Goal: Check status: Check status

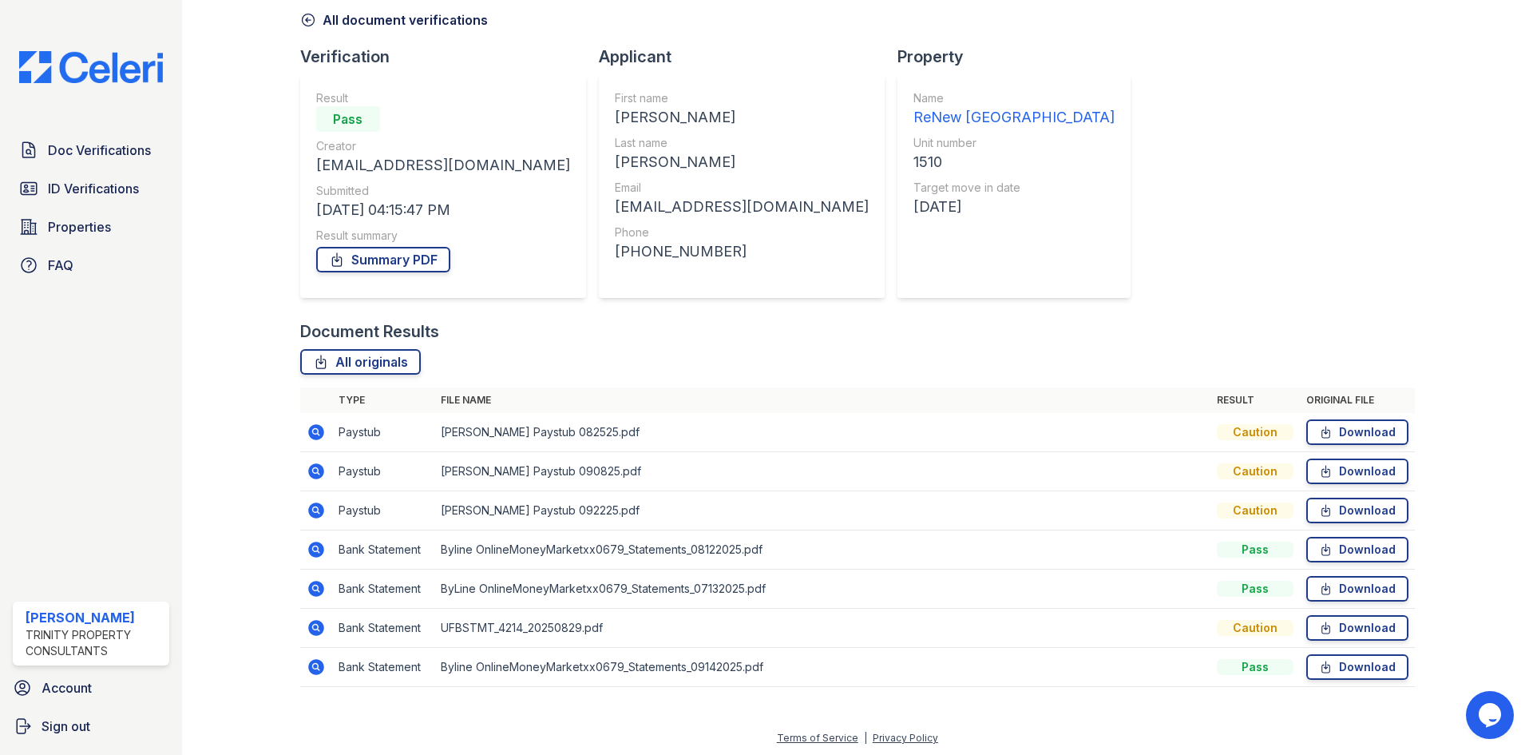
scroll to position [75, 0]
click at [317, 544] on icon at bounding box center [316, 547] width 16 height 16
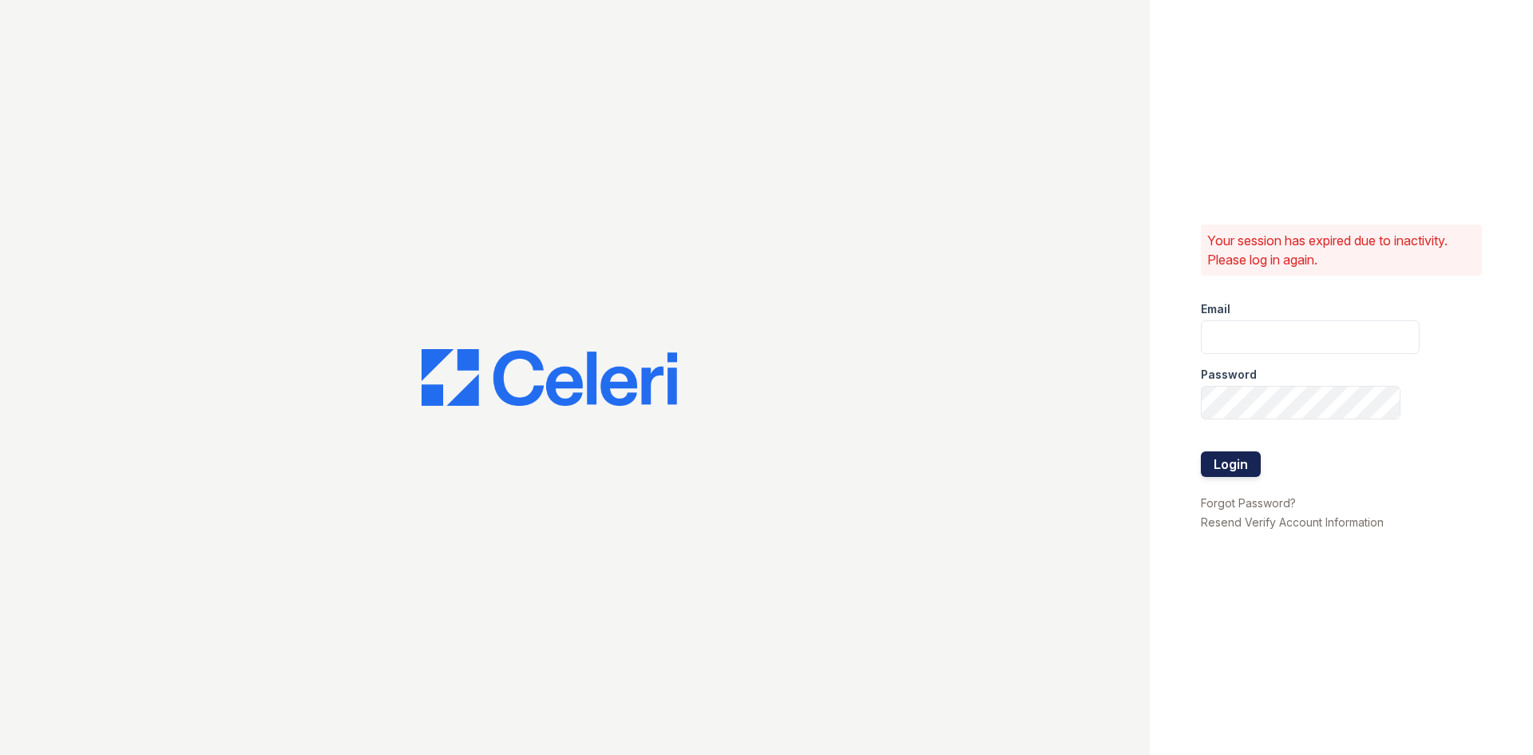
type input "[EMAIL_ADDRESS][DOMAIN_NAME]"
click at [1236, 458] on button "Login" at bounding box center [1231, 464] width 60 height 26
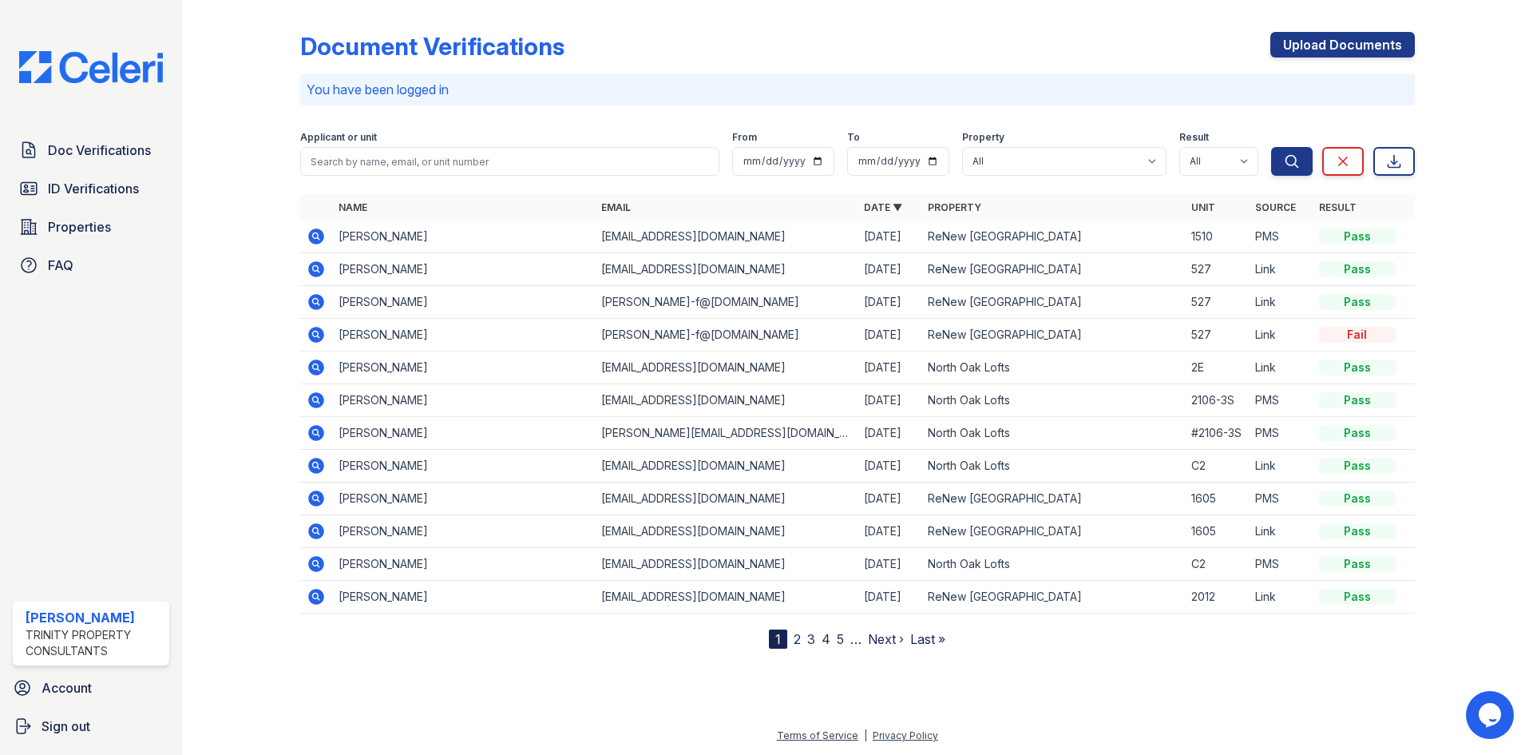
click at [332, 236] on td "Elizabeth Hayes" at bounding box center [463, 236] width 263 height 33
click at [323, 236] on icon at bounding box center [316, 236] width 16 height 16
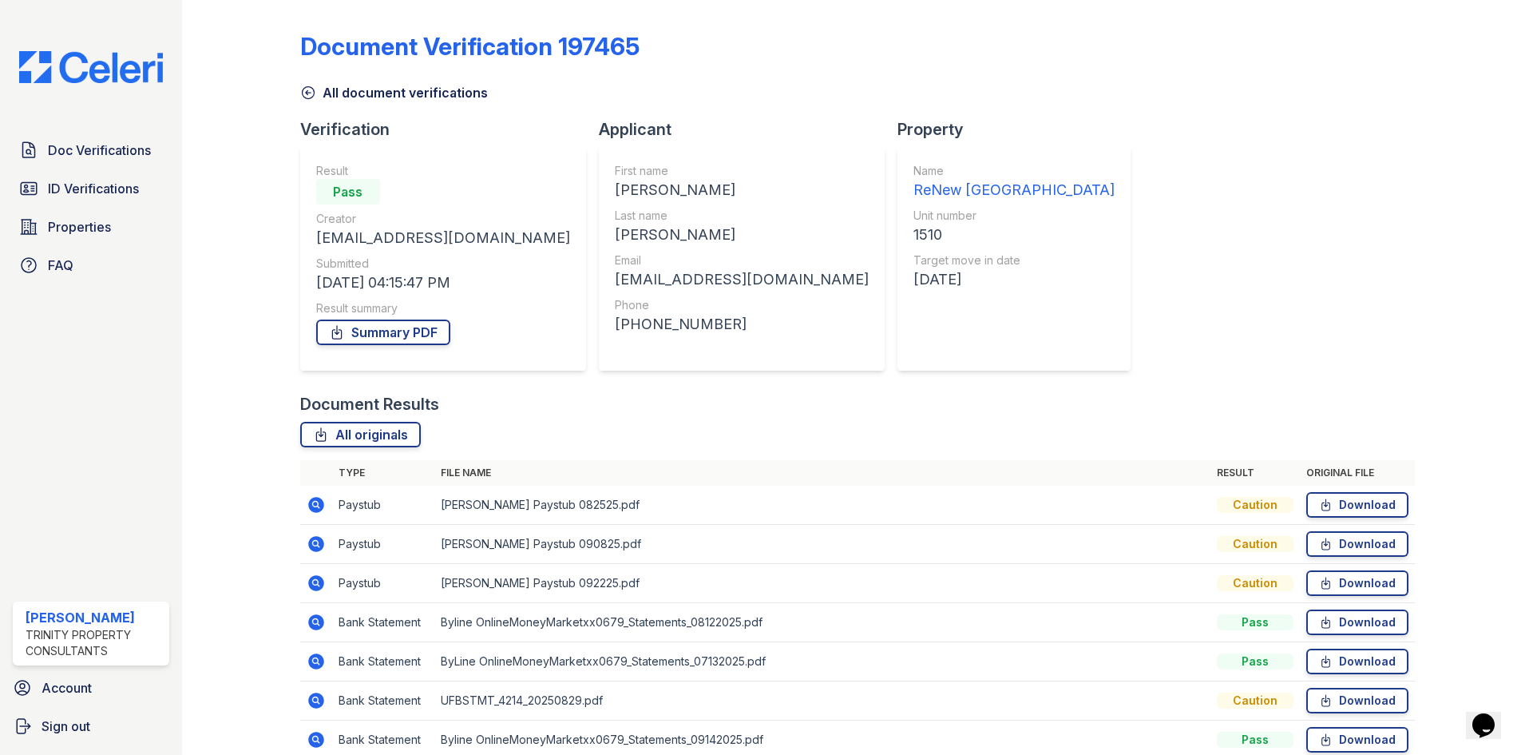
click at [327, 579] on td at bounding box center [316, 583] width 32 height 39
click at [324, 581] on icon at bounding box center [316, 582] width 19 height 19
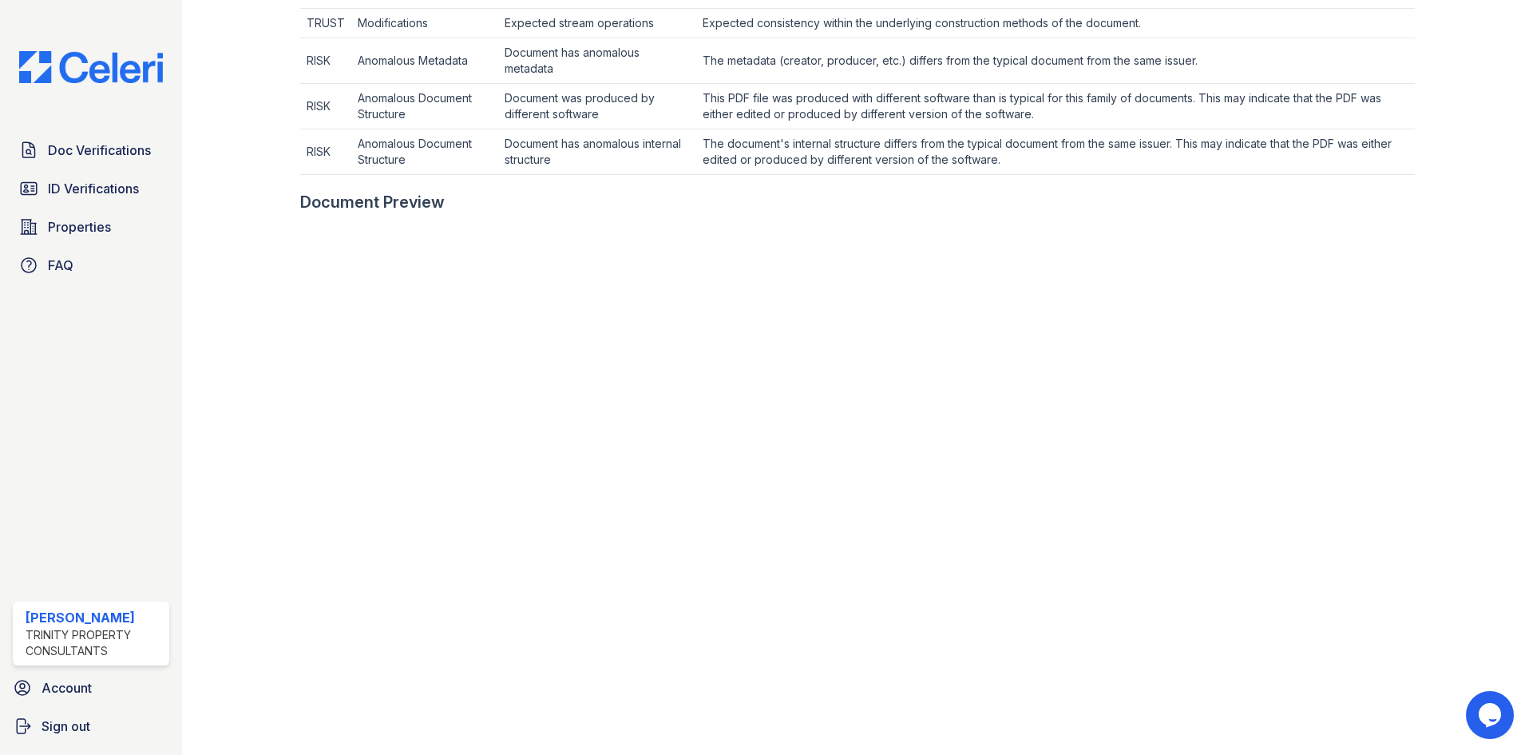
scroll to position [639, 0]
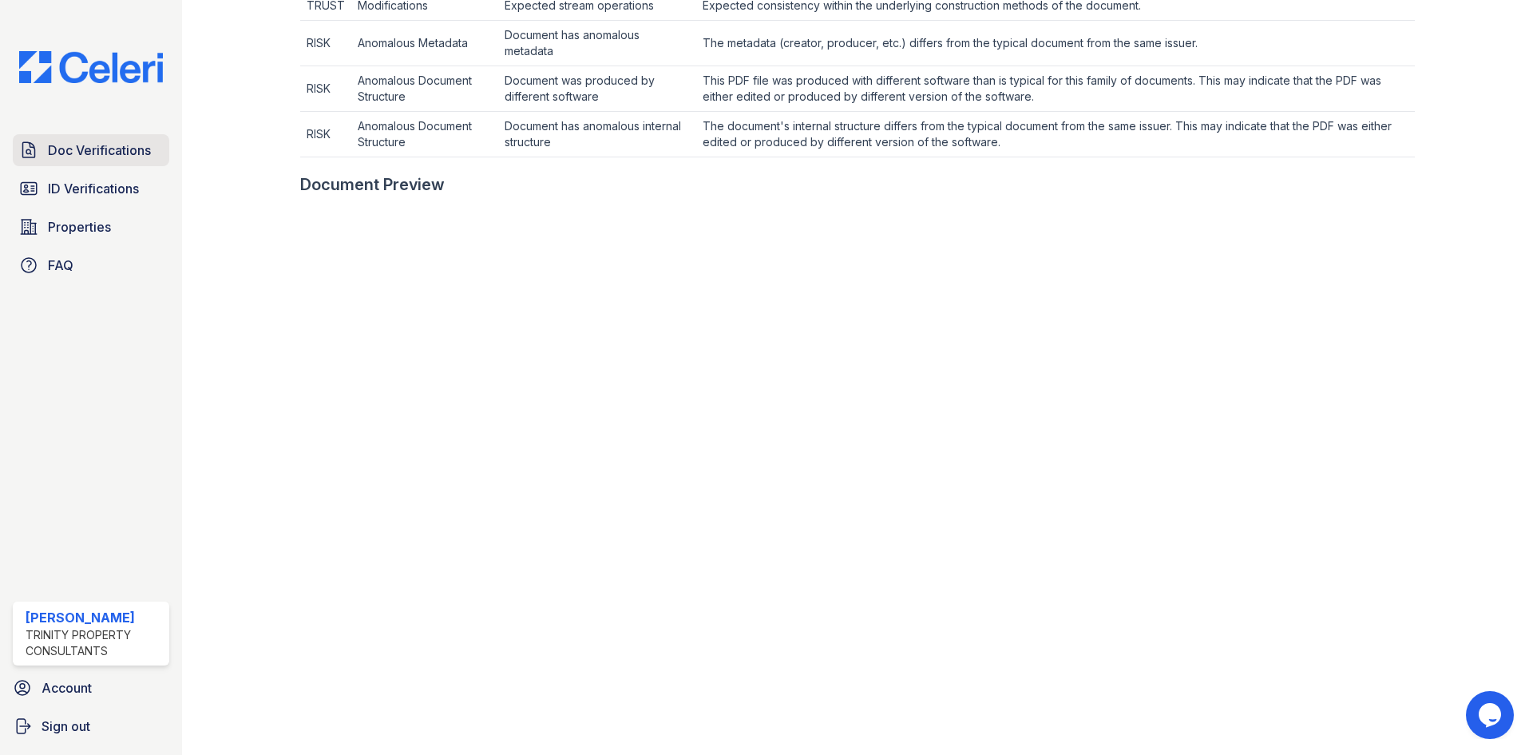
click at [79, 148] on span "Doc Verifications" at bounding box center [99, 150] width 103 height 19
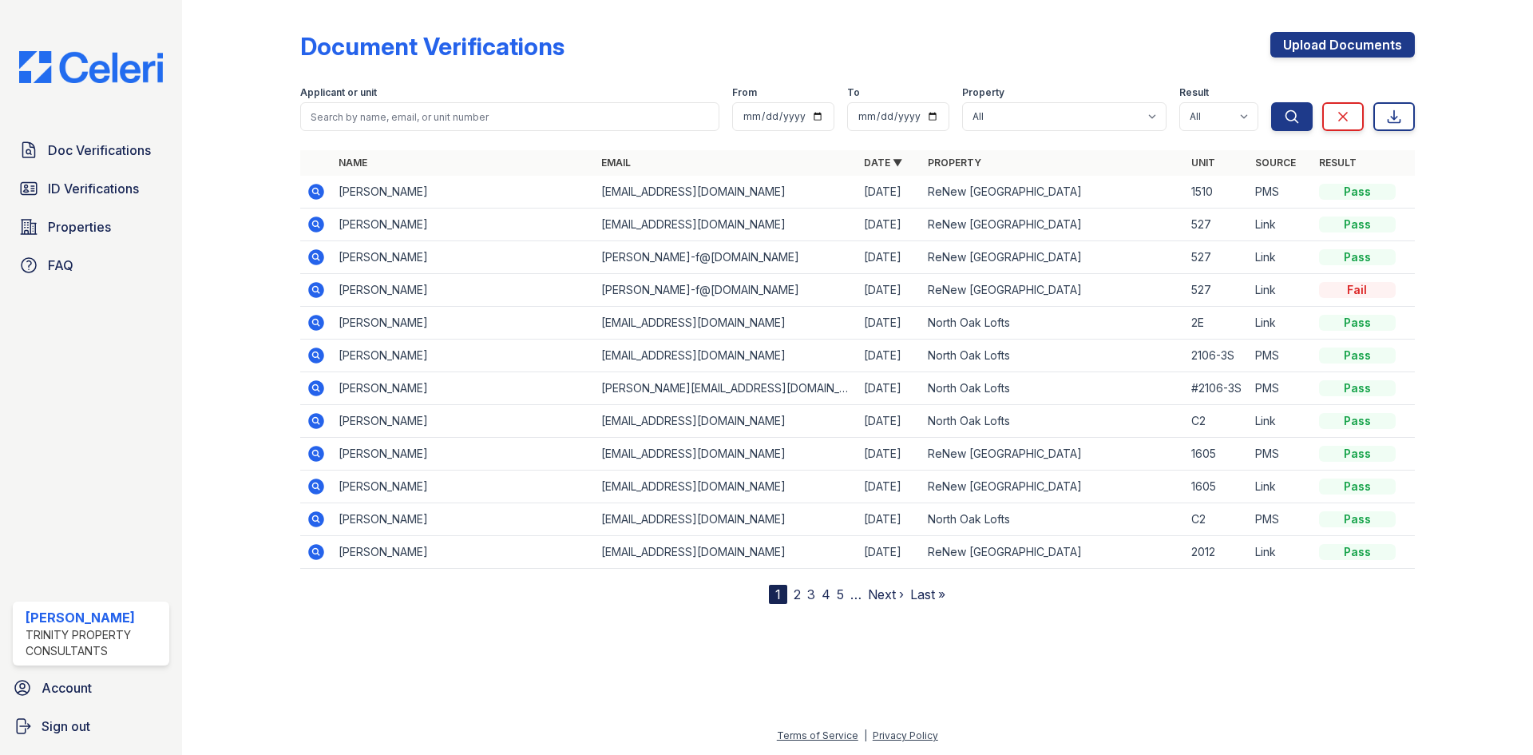
click at [321, 190] on icon at bounding box center [316, 192] width 16 height 16
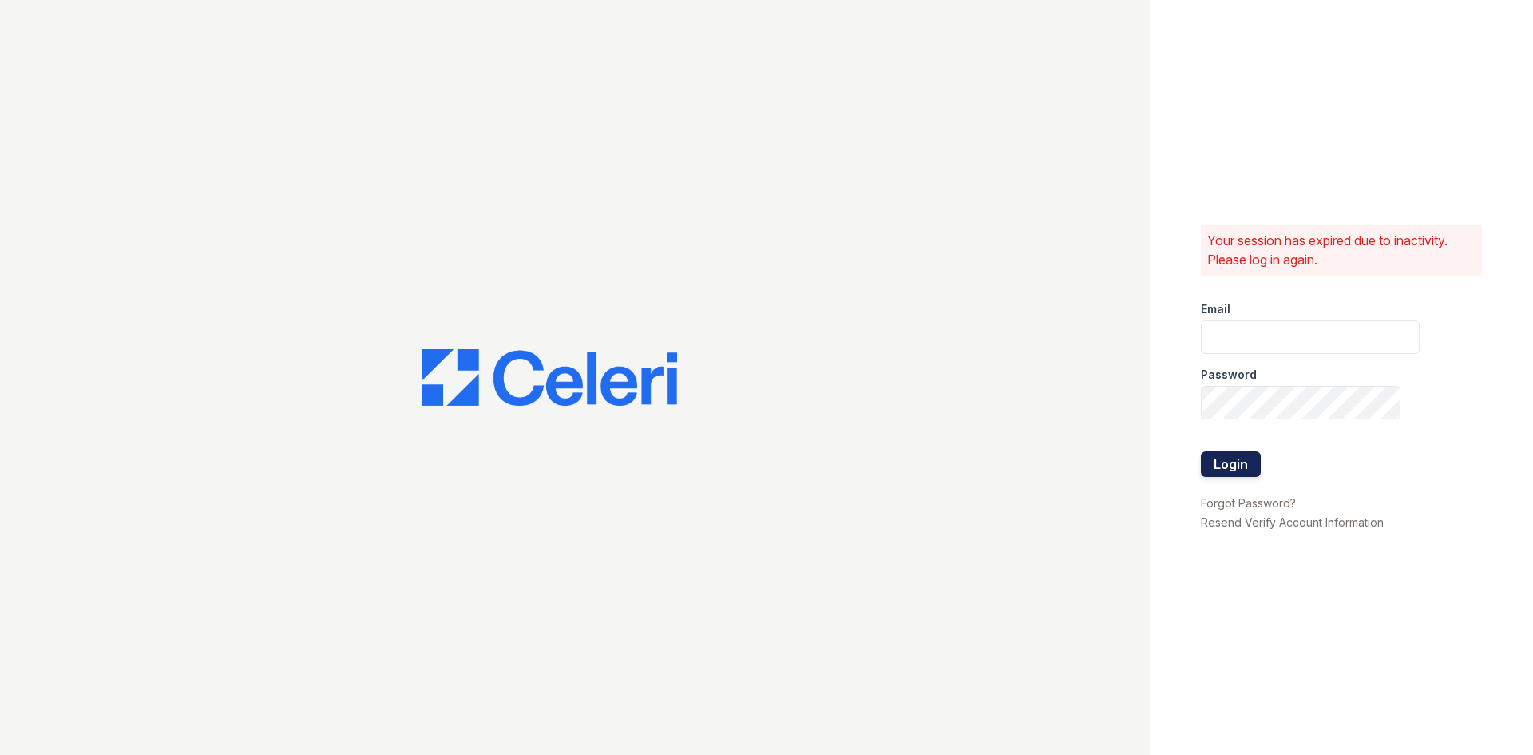
type input "[EMAIL_ADDRESS][DOMAIN_NAME]"
click at [1247, 458] on button "Login" at bounding box center [1231, 464] width 60 height 26
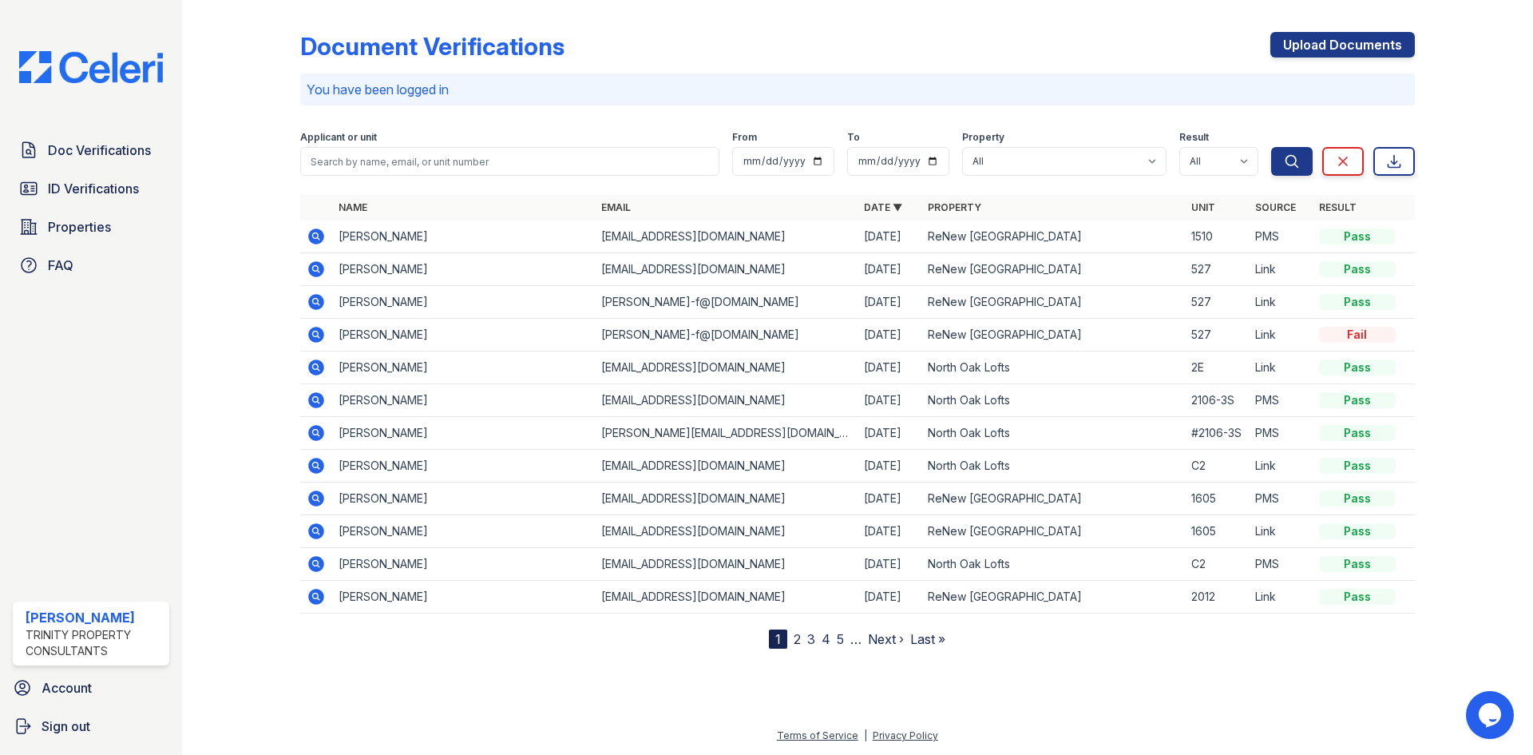
click at [312, 237] on icon at bounding box center [316, 236] width 16 height 16
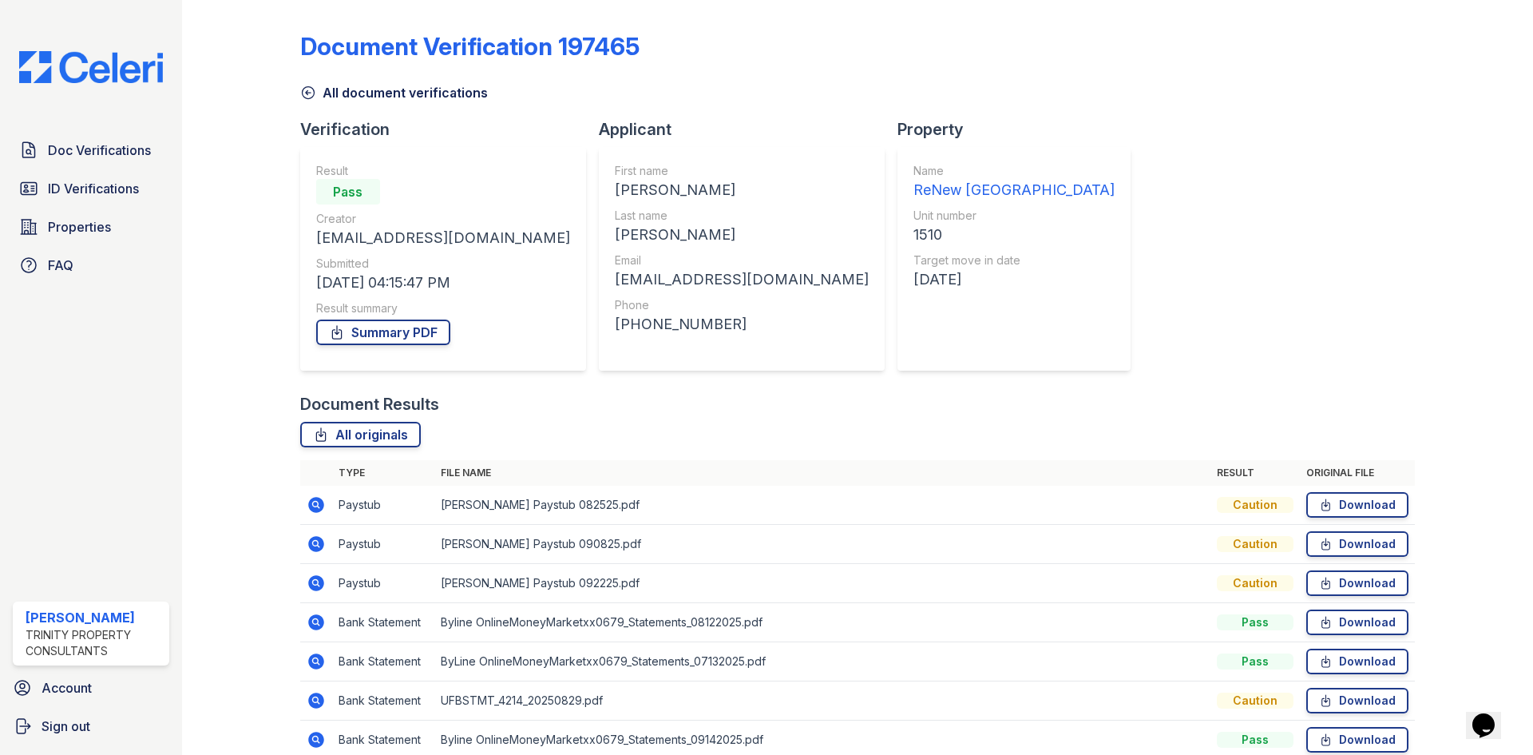
click at [324, 666] on icon at bounding box center [316, 661] width 19 height 19
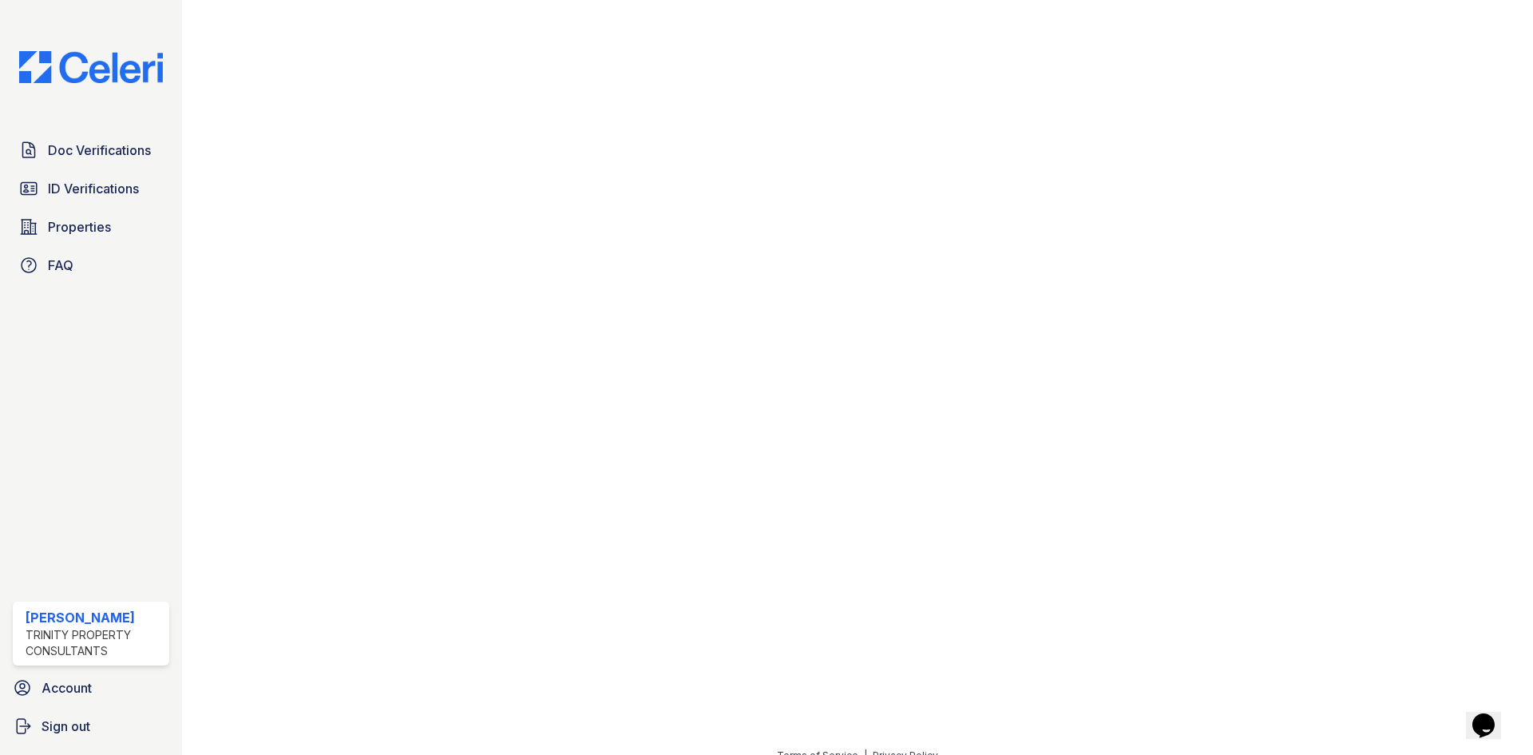
scroll to position [621, 0]
click at [105, 157] on span "Doc Verifications" at bounding box center [99, 150] width 103 height 19
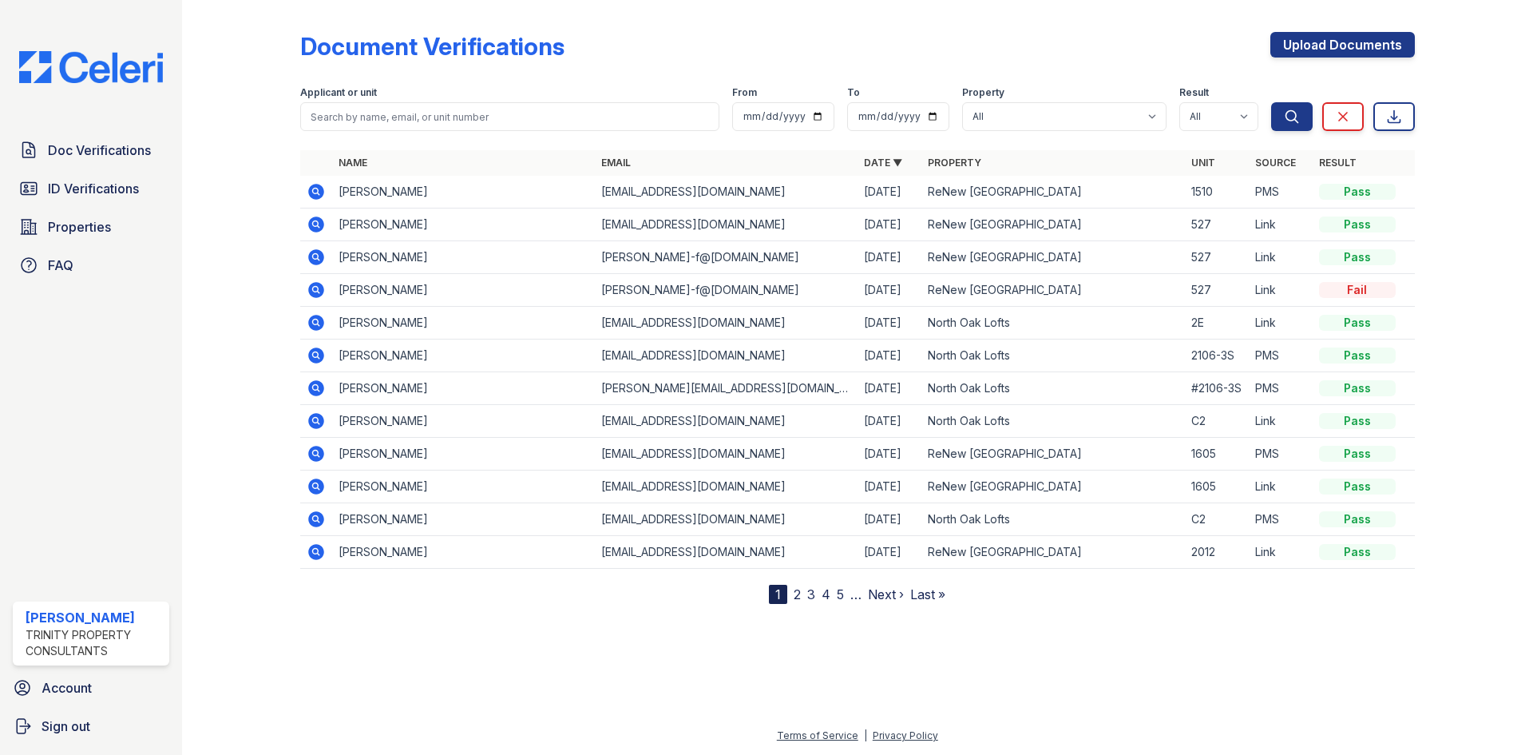
click at [309, 189] on icon at bounding box center [316, 192] width 16 height 16
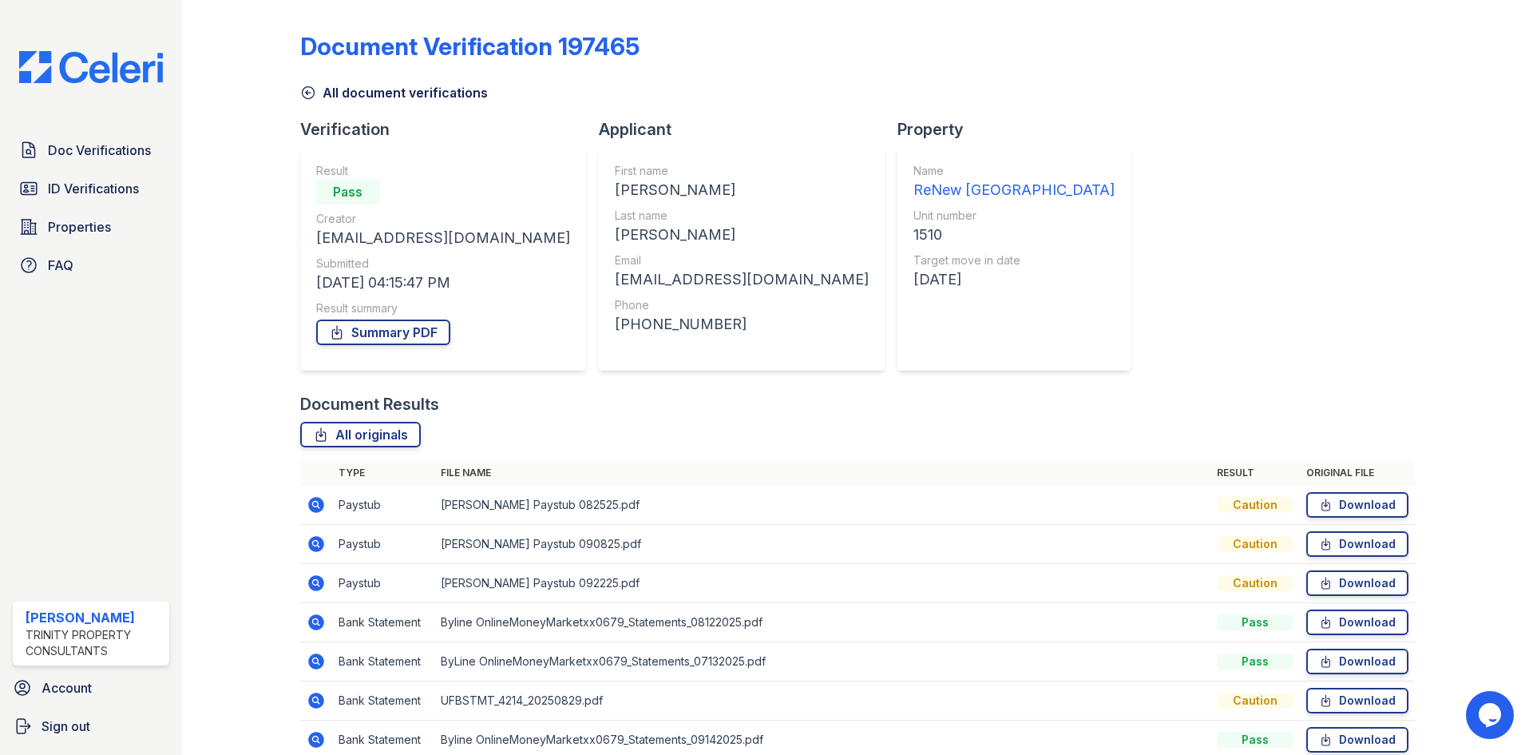
click at [311, 696] on icon at bounding box center [316, 700] width 16 height 16
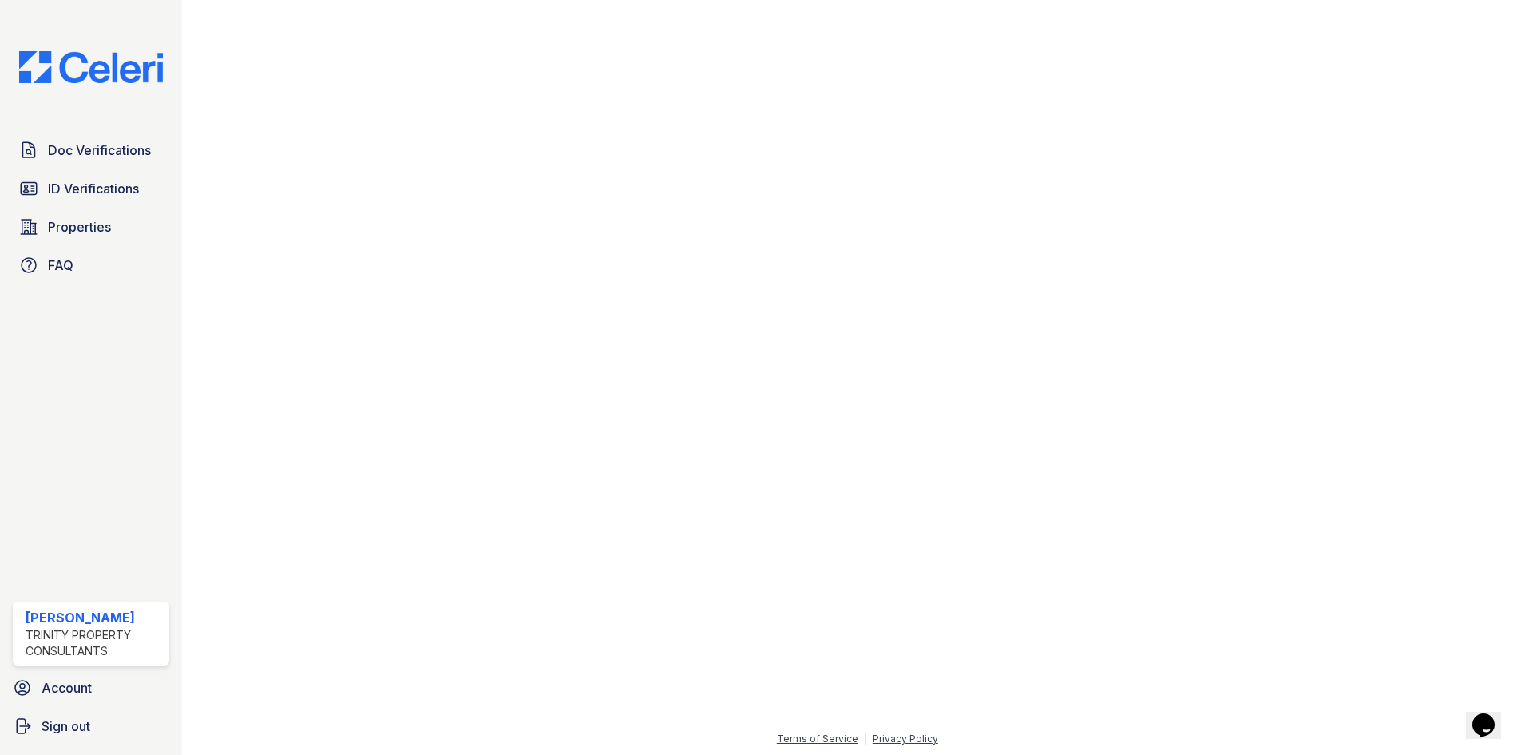
scroll to position [911, 0]
click at [119, 154] on span "Doc Verifications" at bounding box center [99, 150] width 103 height 19
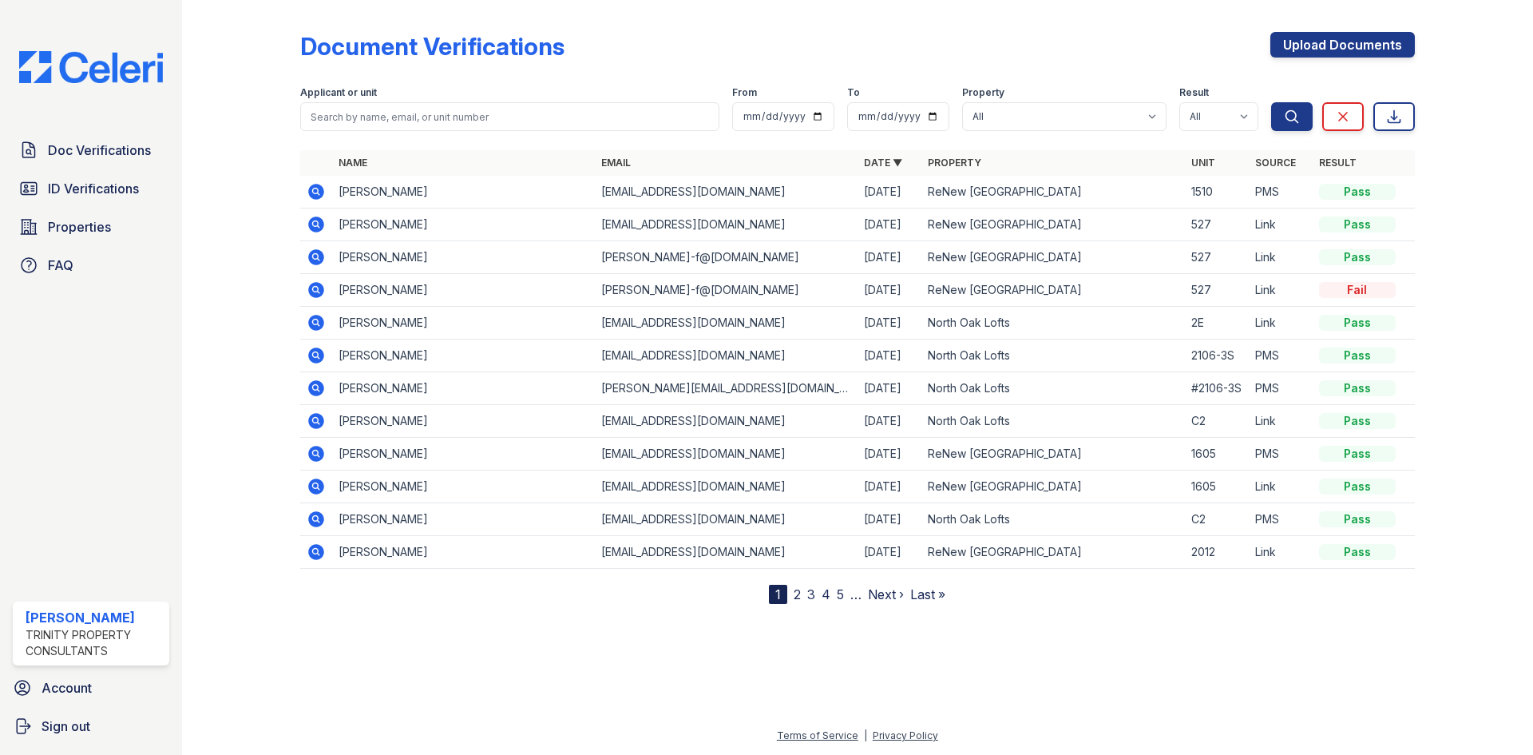
click at [318, 188] on icon at bounding box center [316, 192] width 16 height 16
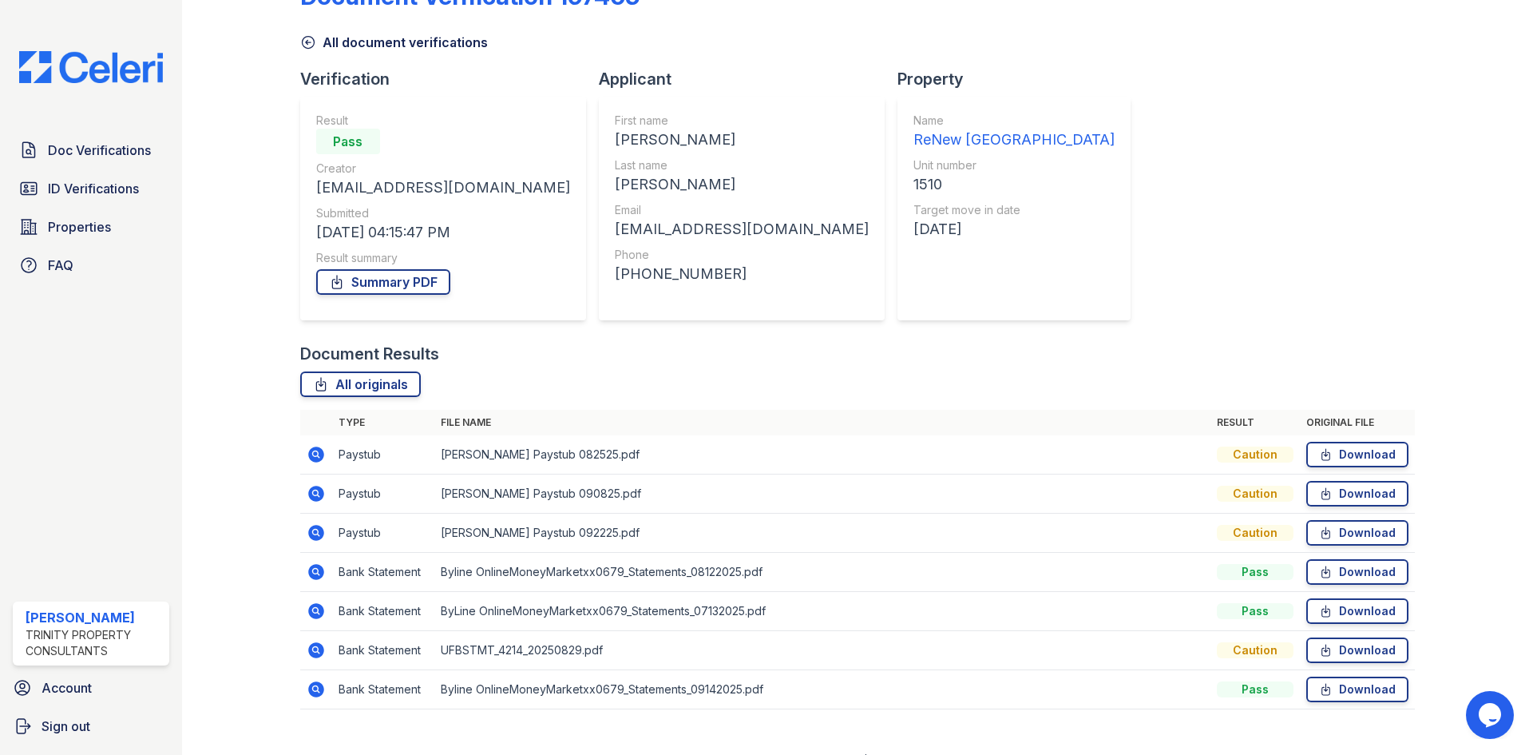
scroll to position [75, 0]
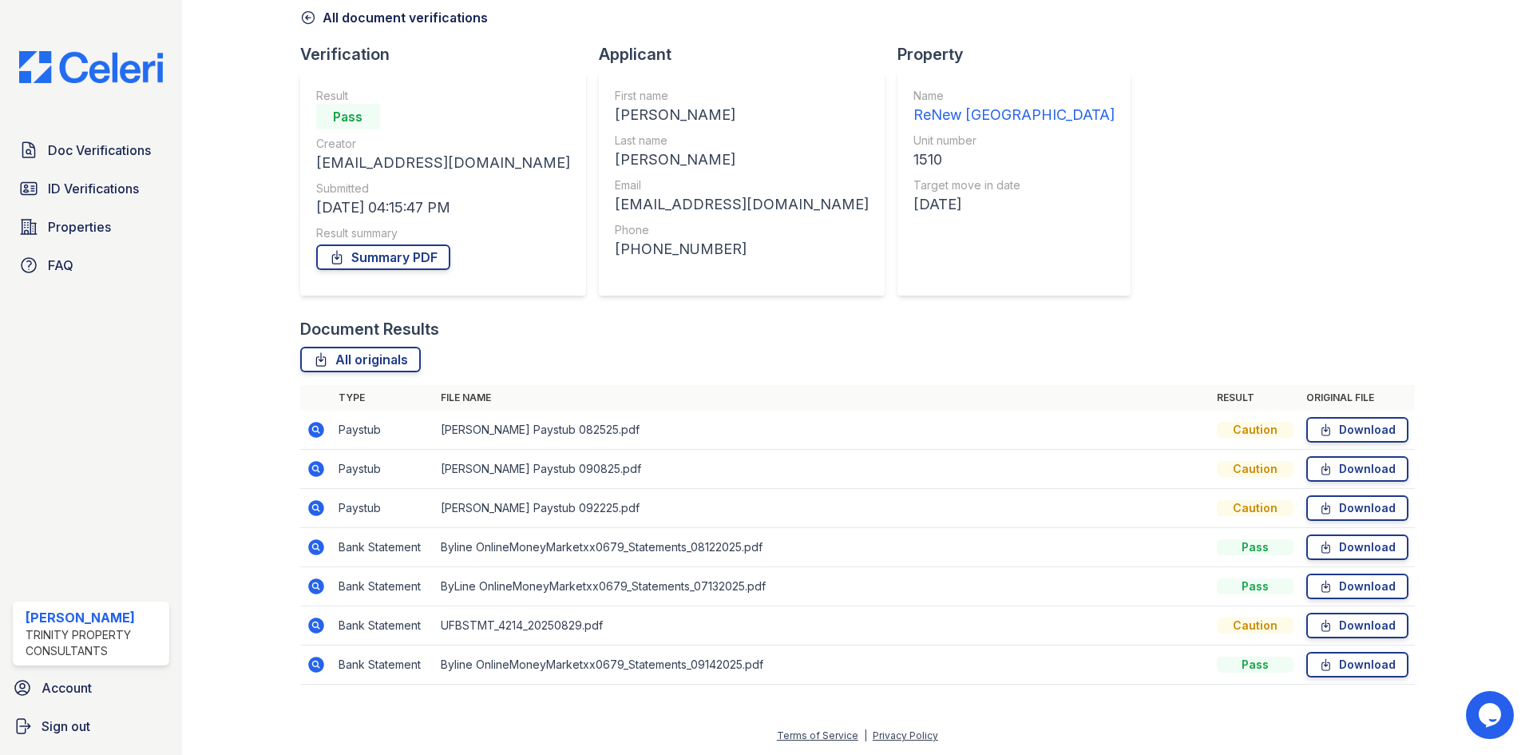
click at [325, 601] on td at bounding box center [316, 586] width 32 height 39
click at [318, 629] on icon at bounding box center [316, 625] width 16 height 16
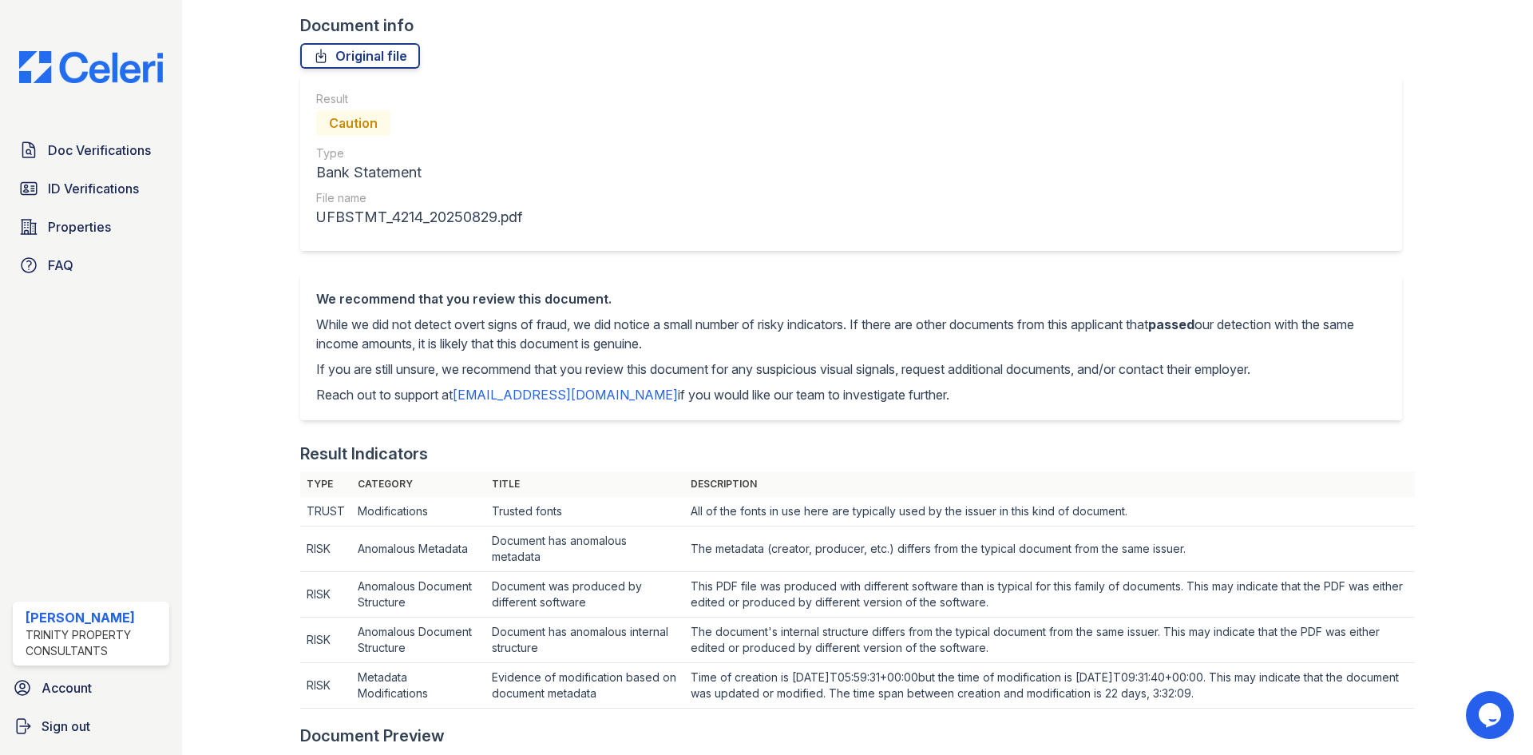
scroll to position [559, 0]
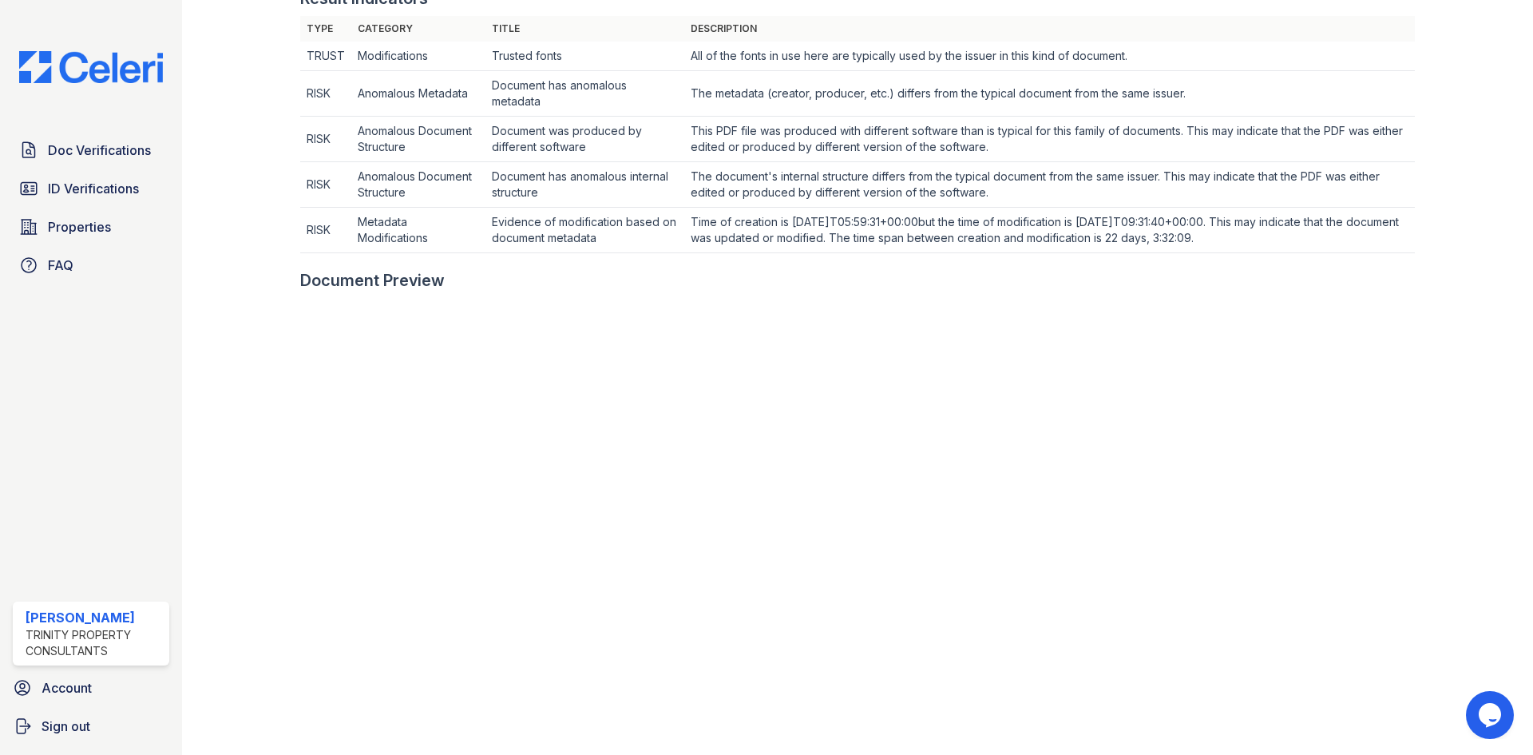
click at [1043, 10] on div "Result Indicators Type Category Title Description TRUST Modifications Trusted f…" at bounding box center [857, 128] width 1115 height 282
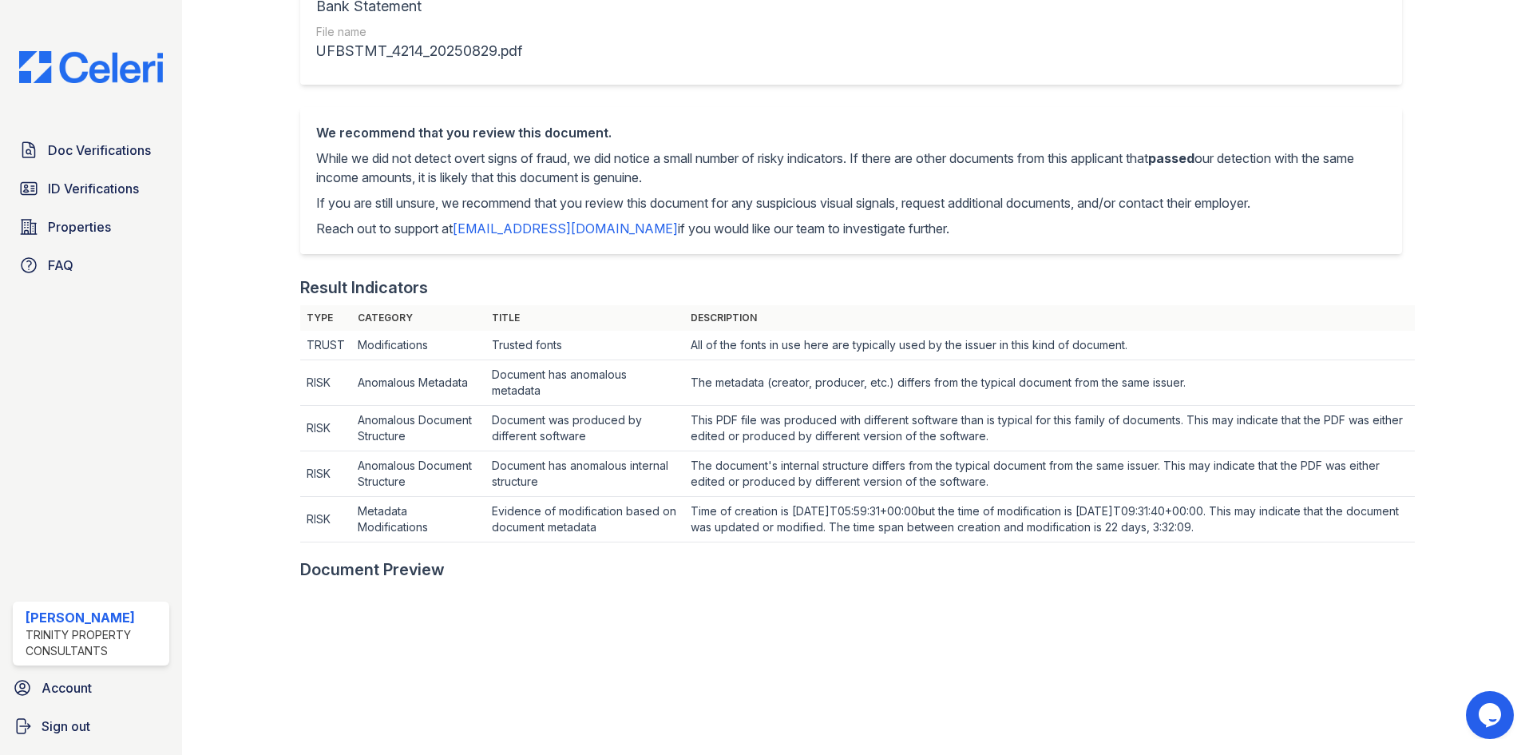
scroll to position [240, 0]
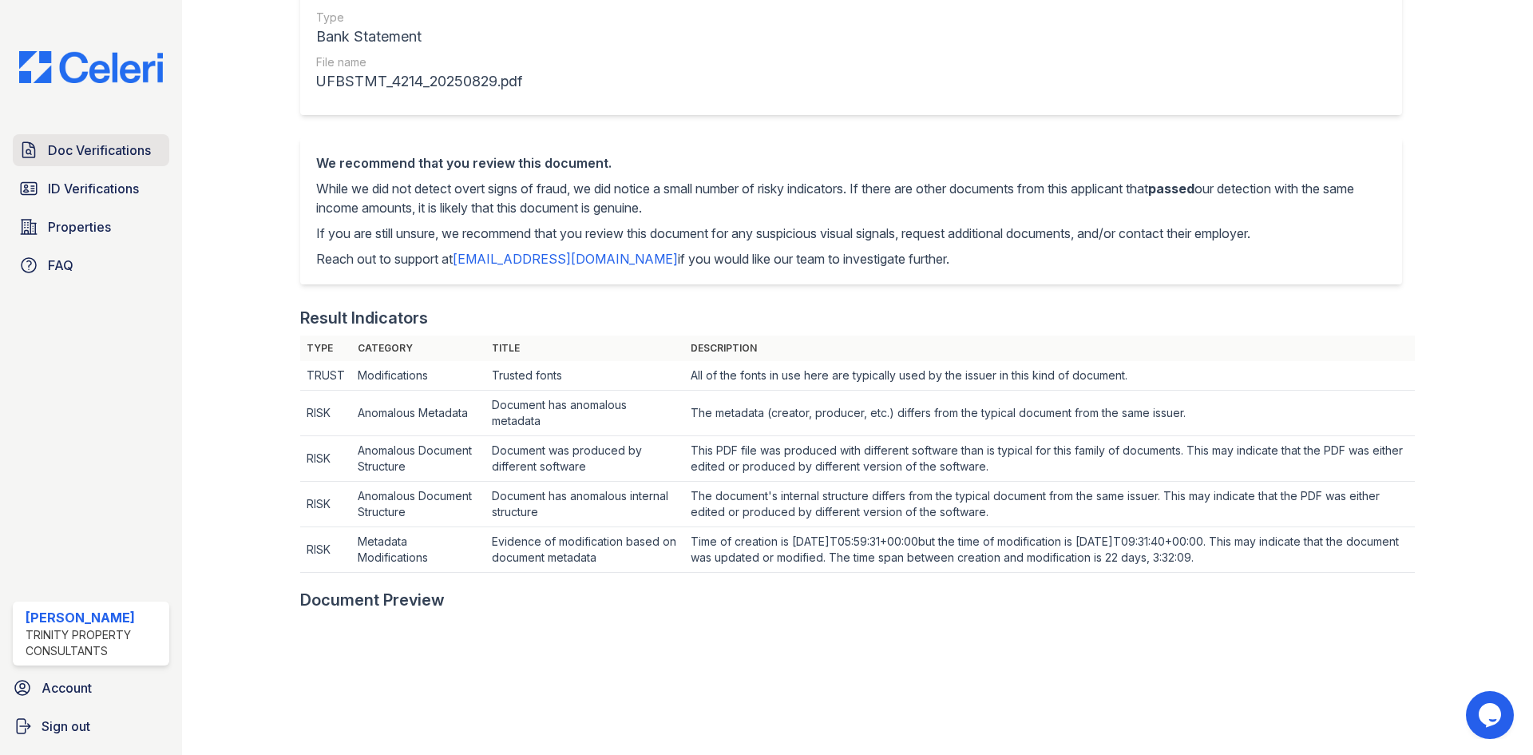
click at [100, 142] on span "Doc Verifications" at bounding box center [99, 150] width 103 height 19
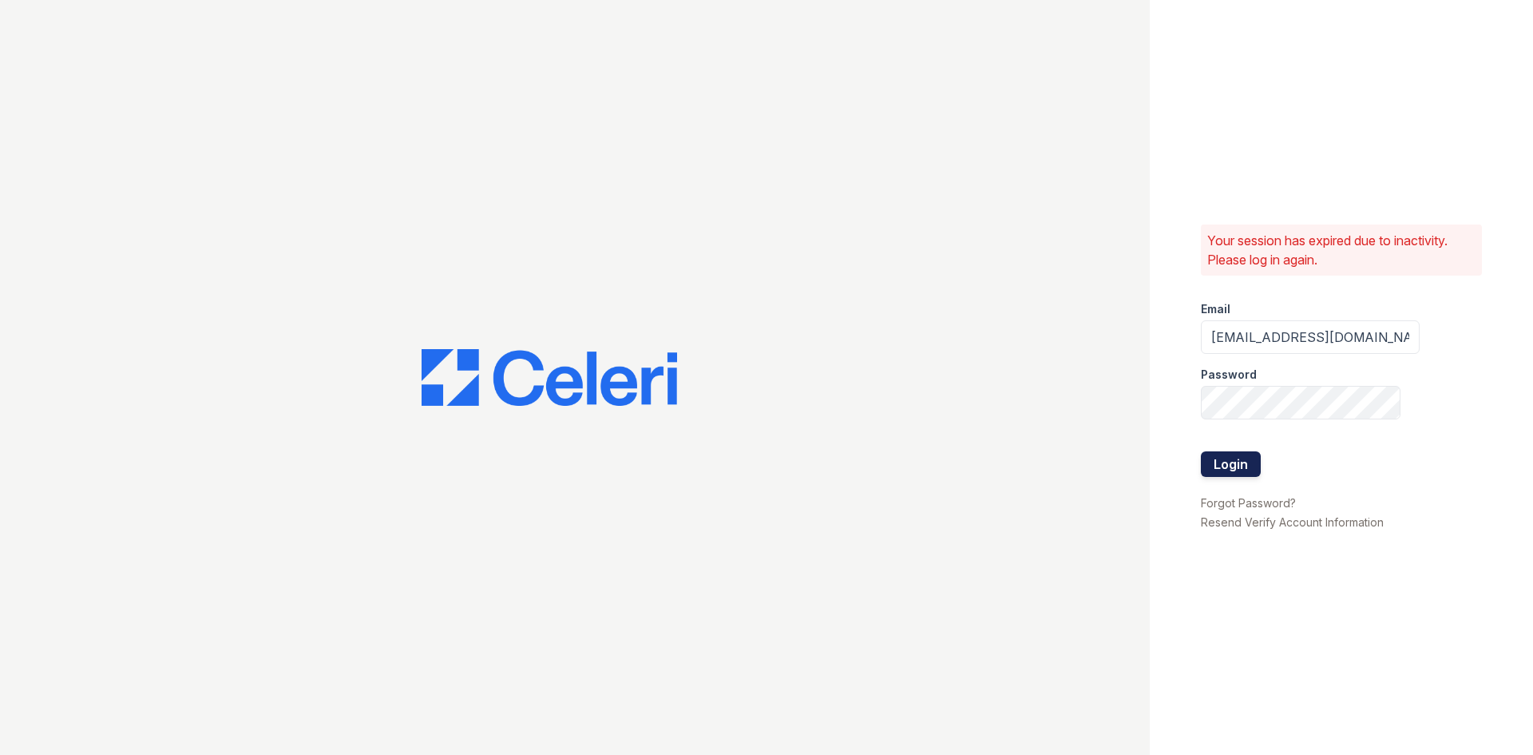
click at [1224, 459] on button "Login" at bounding box center [1231, 464] width 60 height 26
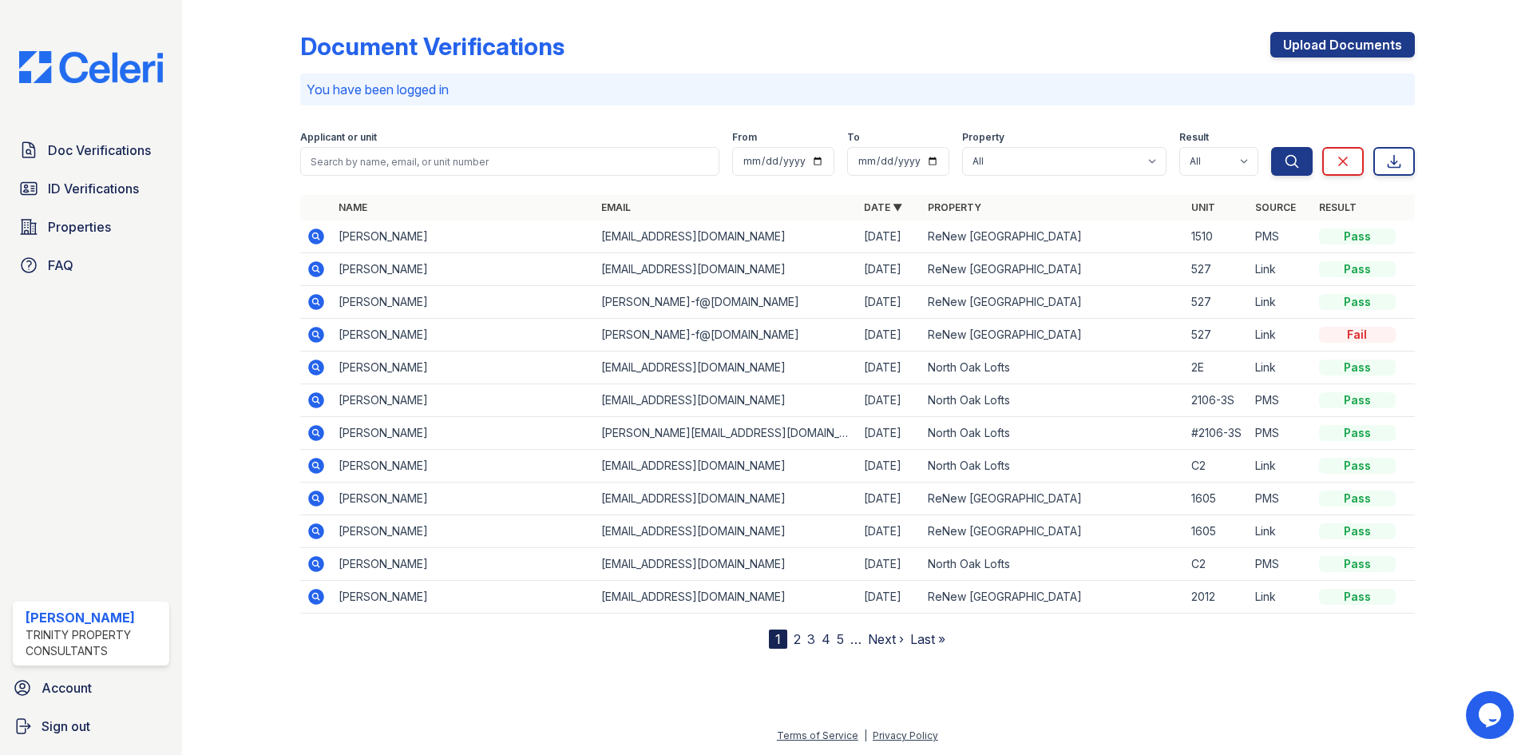
click at [318, 231] on icon at bounding box center [316, 236] width 16 height 16
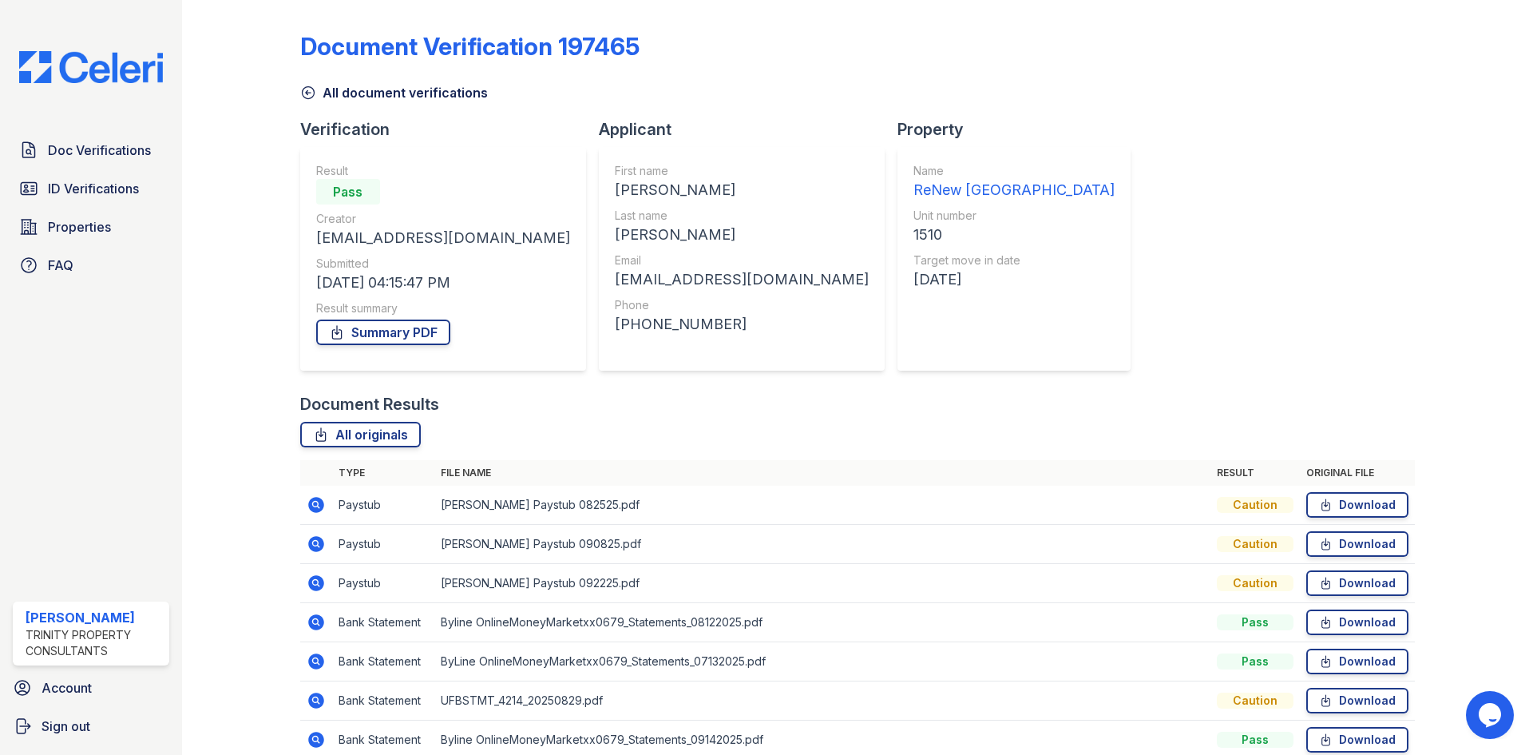
click at [311, 541] on icon at bounding box center [316, 543] width 19 height 19
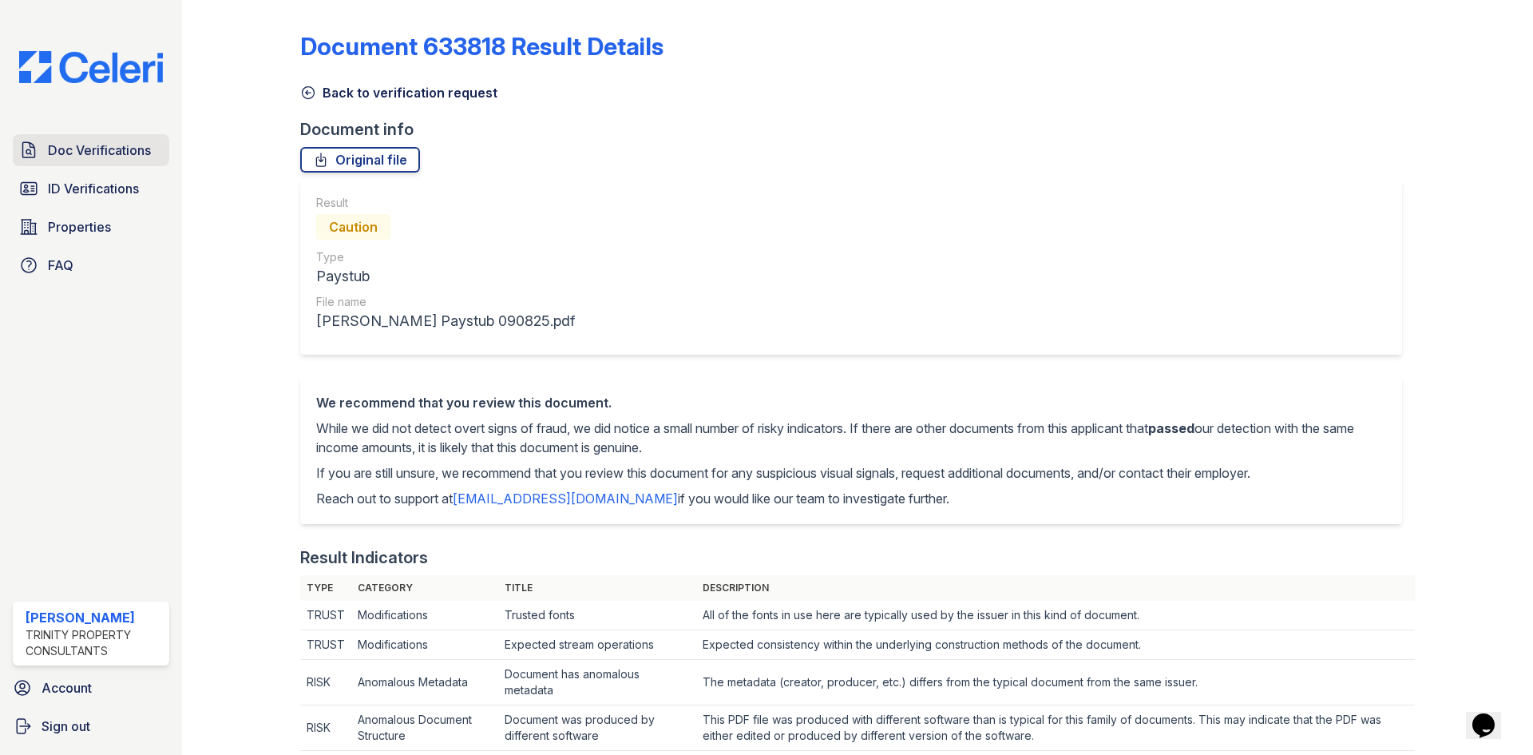
click at [100, 151] on span "Doc Verifications" at bounding box center [99, 150] width 103 height 19
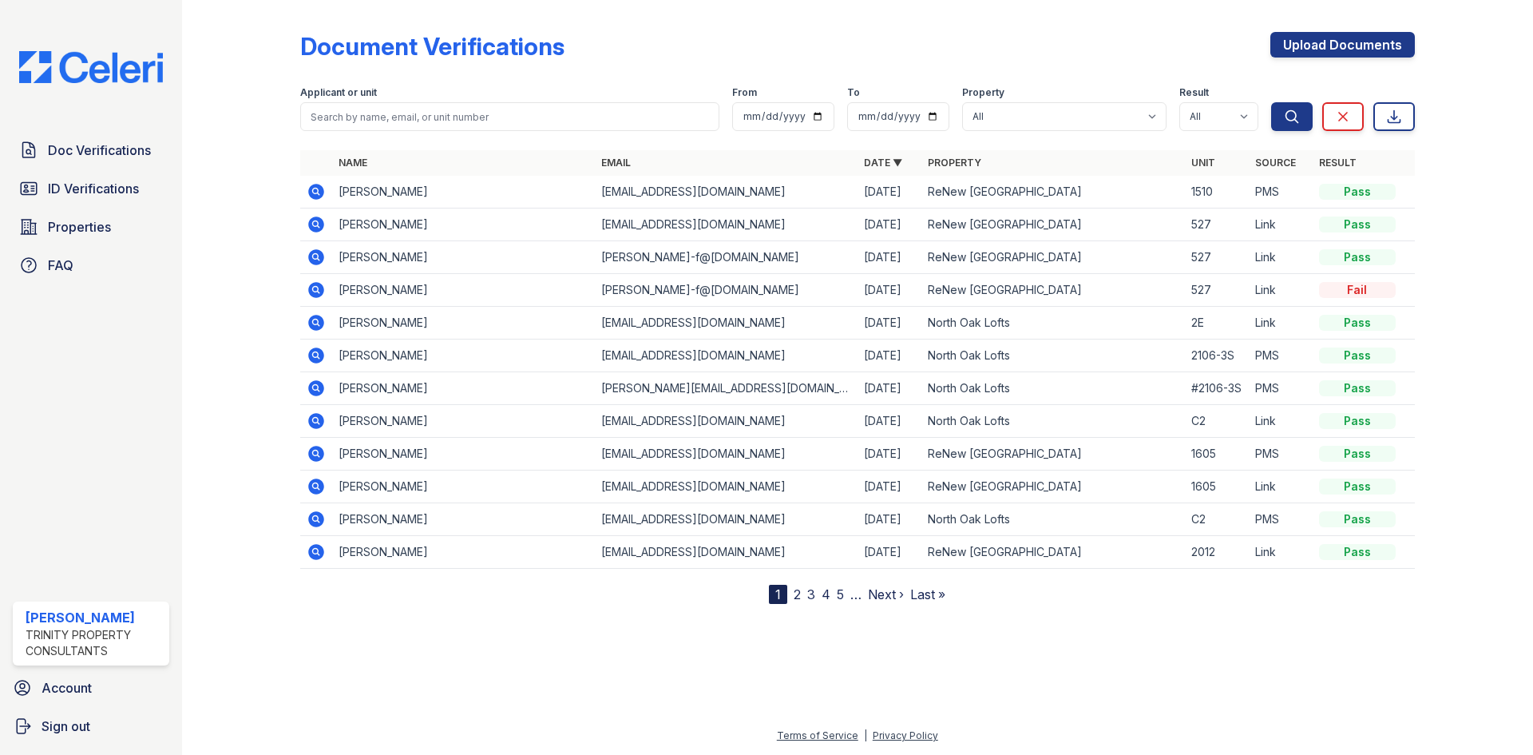
click at [314, 187] on icon at bounding box center [316, 192] width 16 height 16
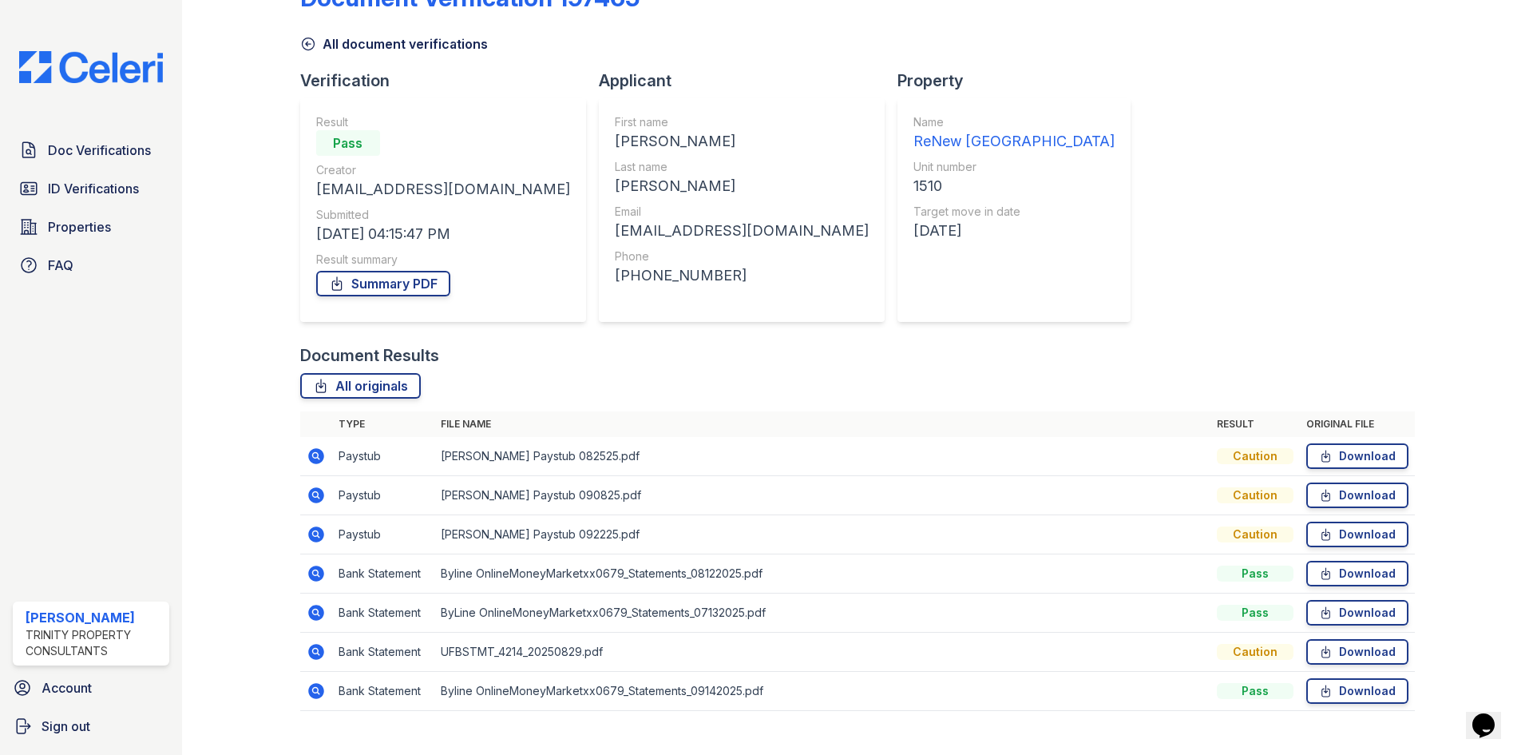
scroll to position [75, 0]
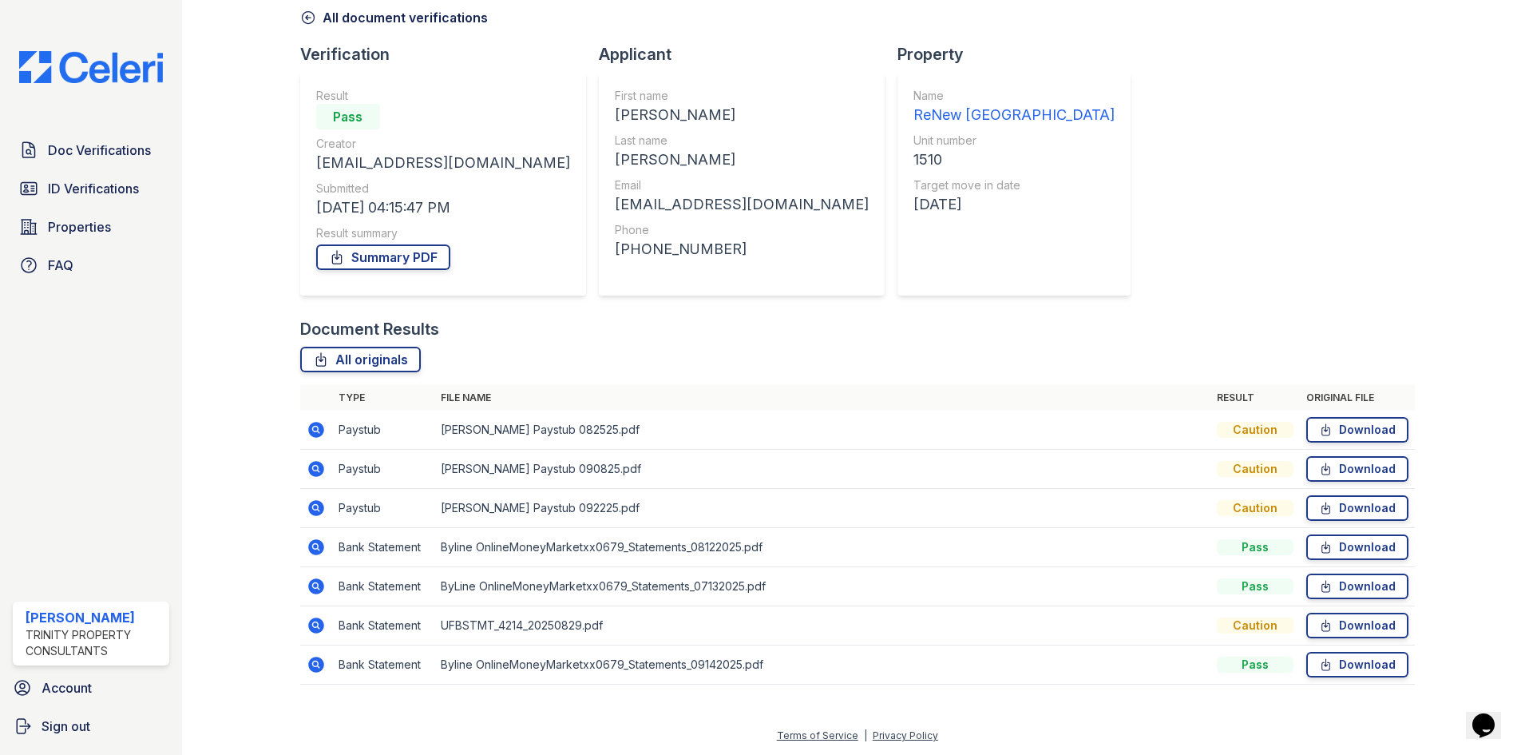
click at [311, 591] on icon at bounding box center [316, 586] width 16 height 16
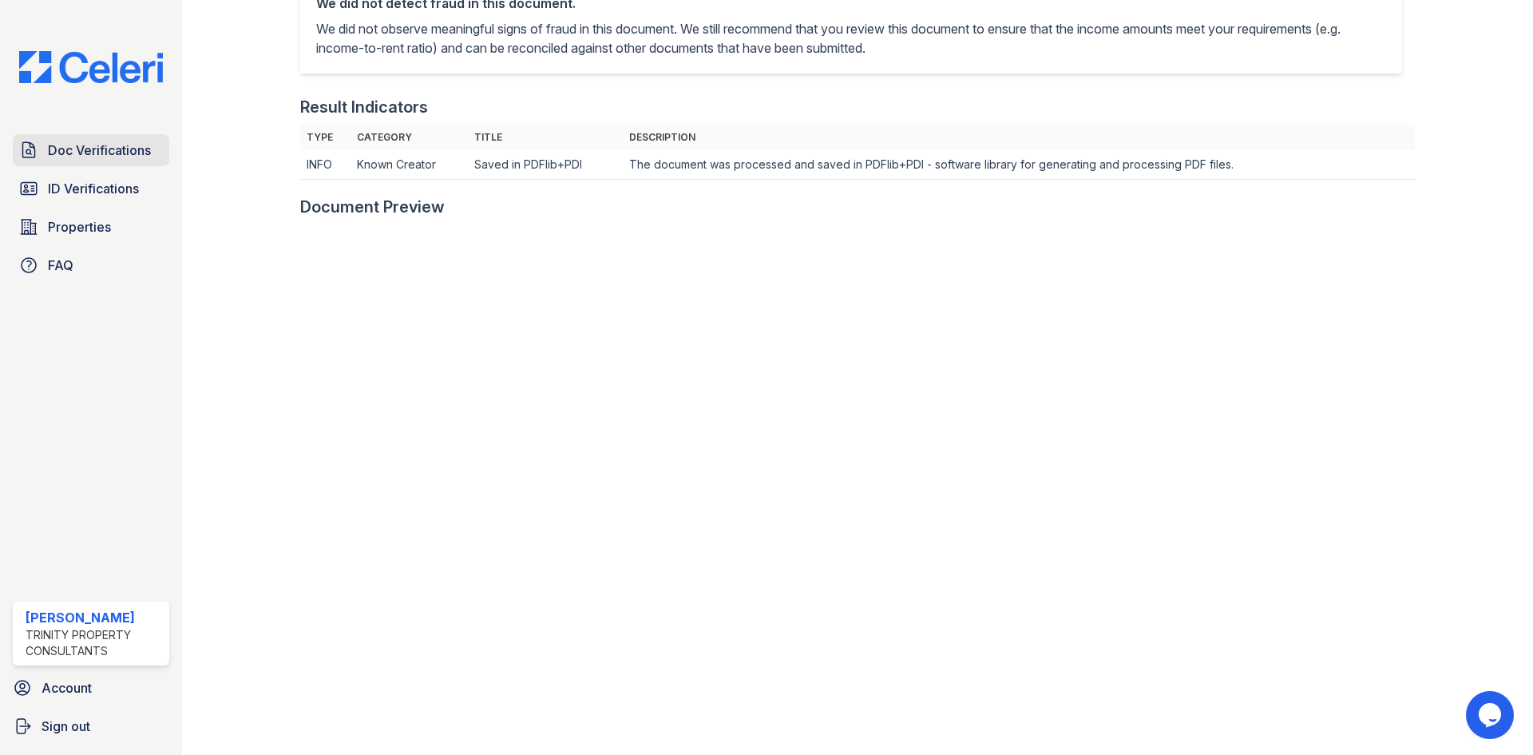
click at [129, 137] on link "Doc Verifications" at bounding box center [91, 150] width 157 height 32
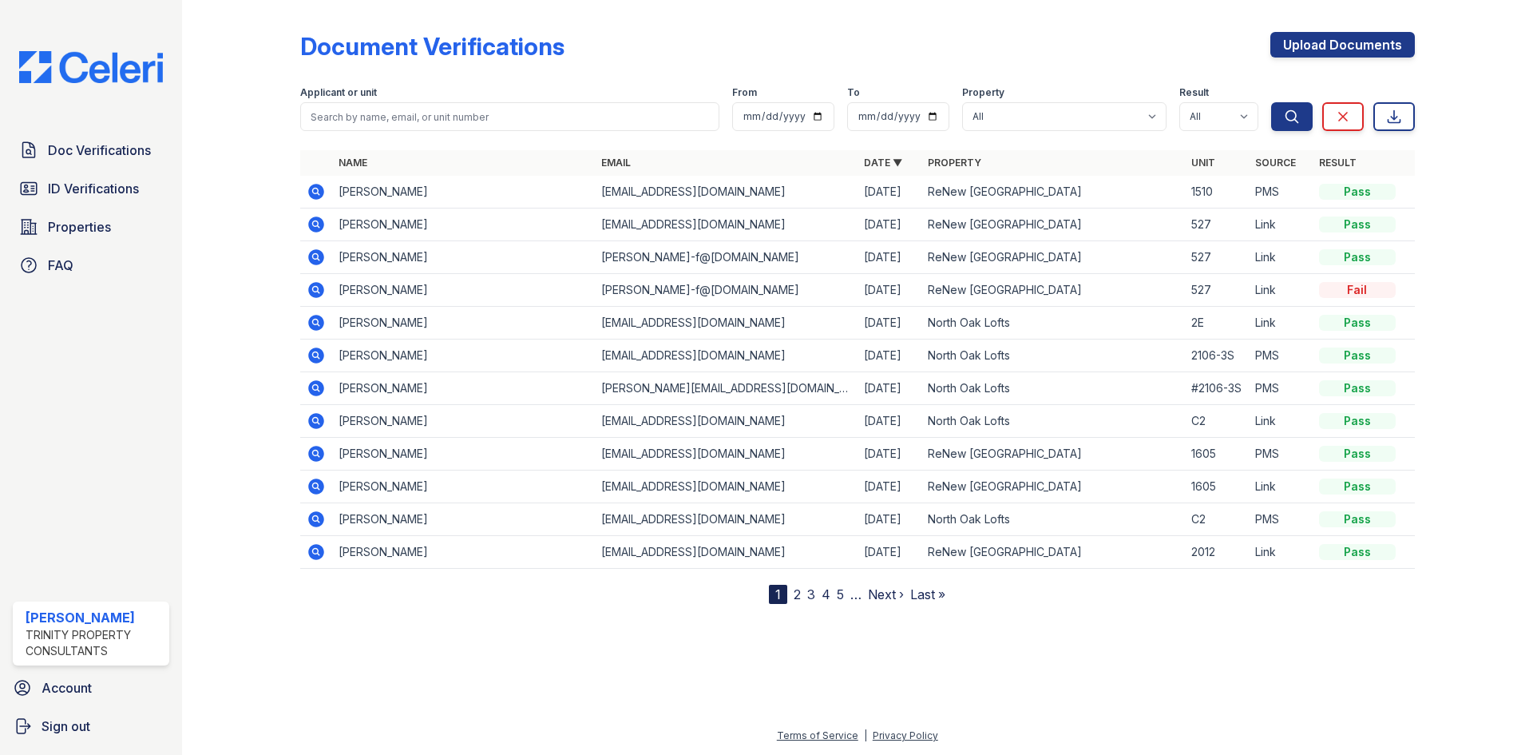
click at [318, 192] on icon at bounding box center [316, 191] width 19 height 19
